Goal: Information Seeking & Learning: Learn about a topic

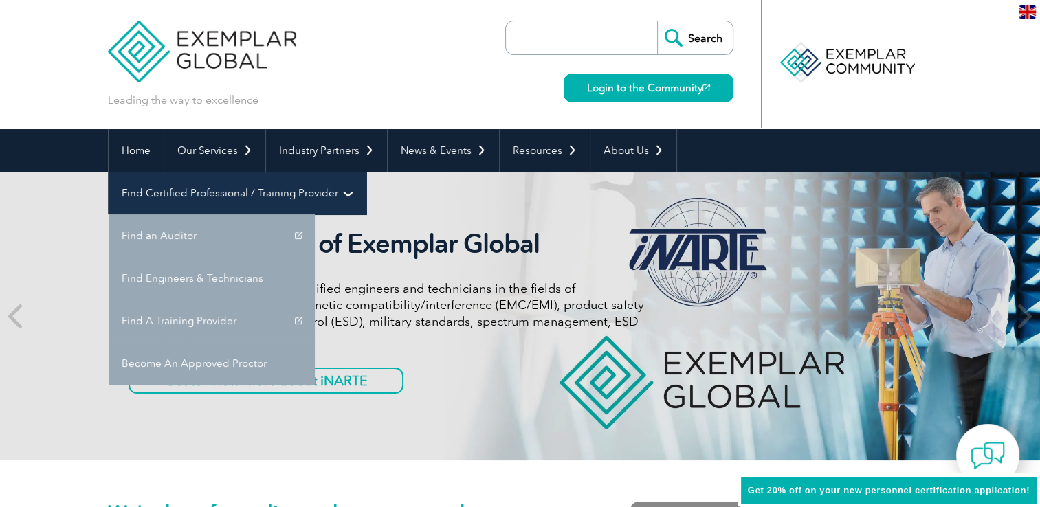
click at [366, 172] on link "Find Certified Professional / Training Provider" at bounding box center [237, 193] width 257 height 43
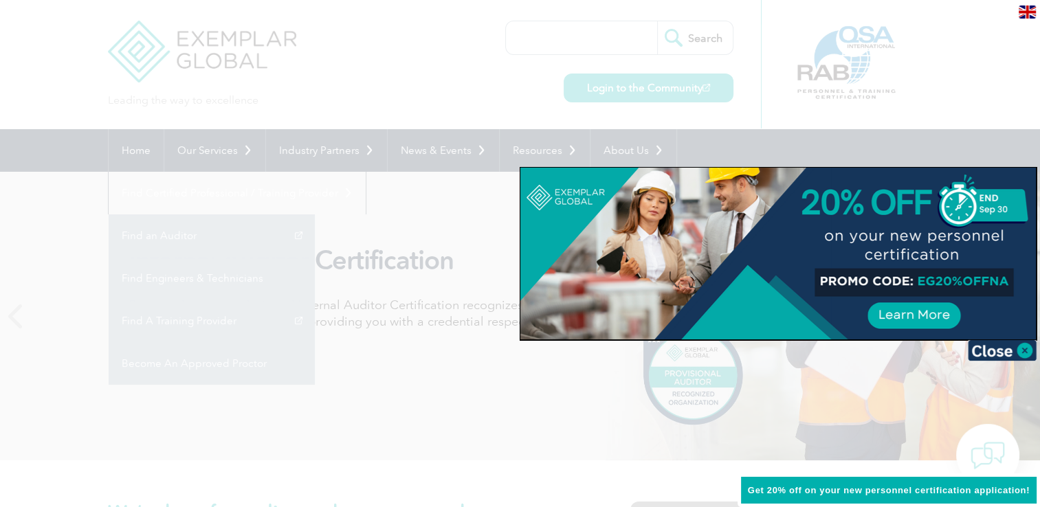
click at [811, 153] on div at bounding box center [520, 253] width 1040 height 507
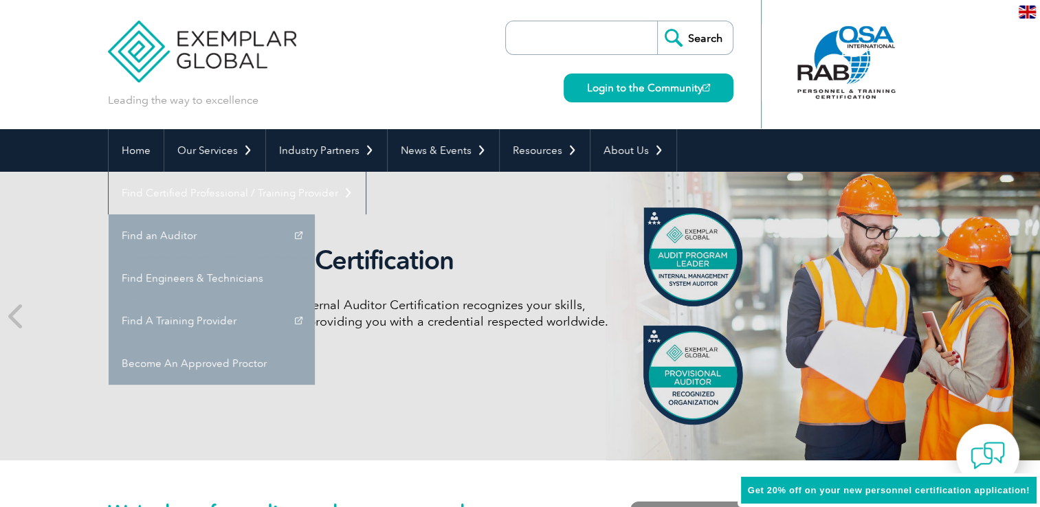
click at [315, 300] on link "Find A Training Provider" at bounding box center [212, 321] width 206 height 43
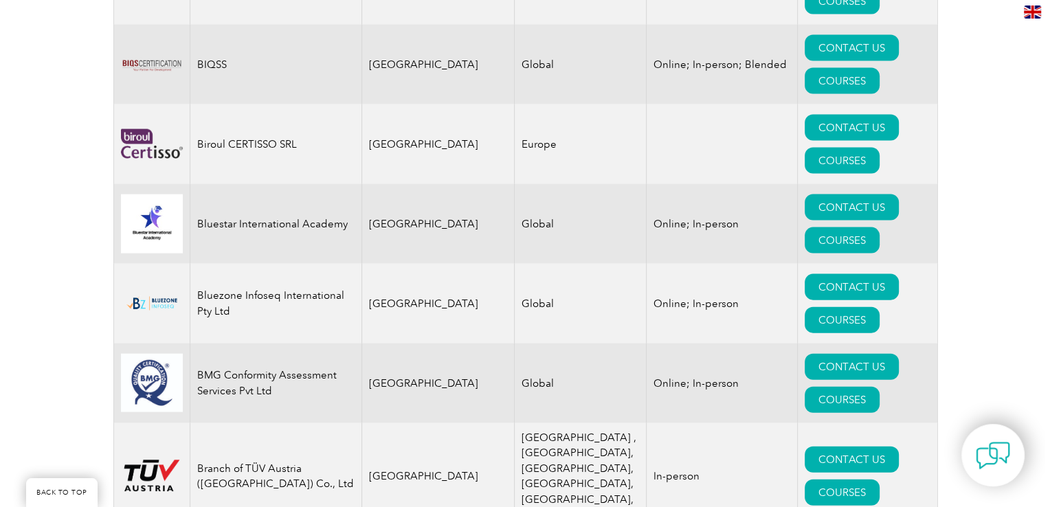
scroll to position [2954, 0]
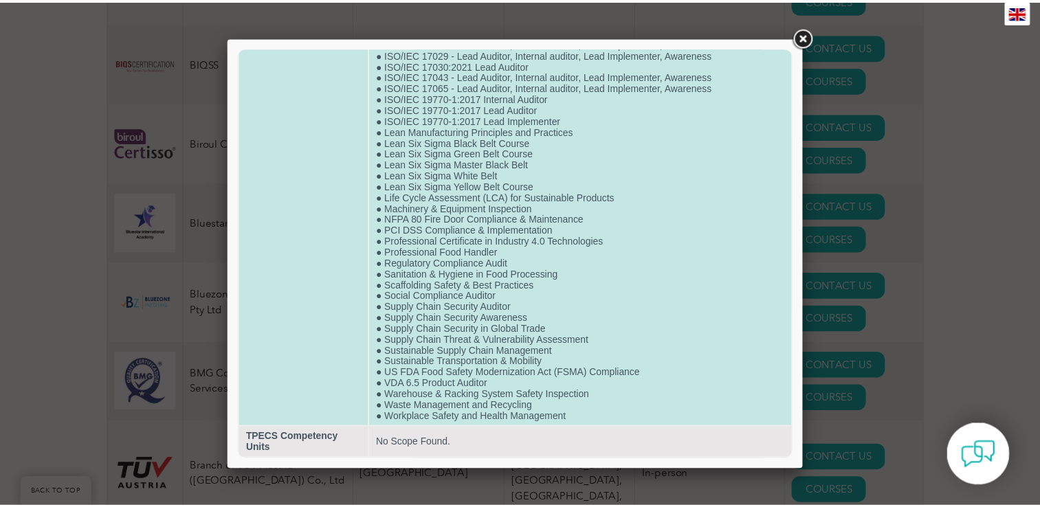
scroll to position [2897, 0]
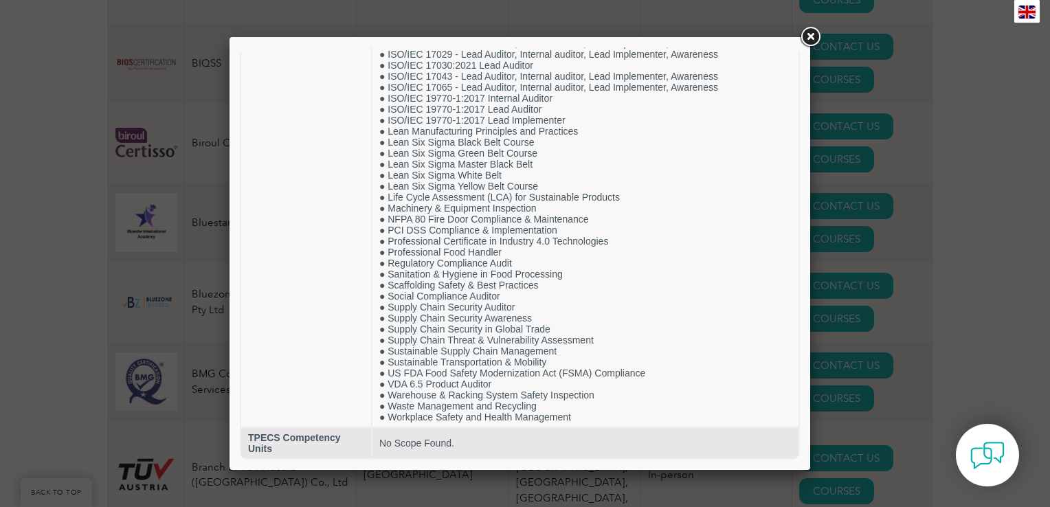
click at [811, 34] on link at bounding box center [810, 37] width 25 height 25
